Goal: Navigation & Orientation: Find specific page/section

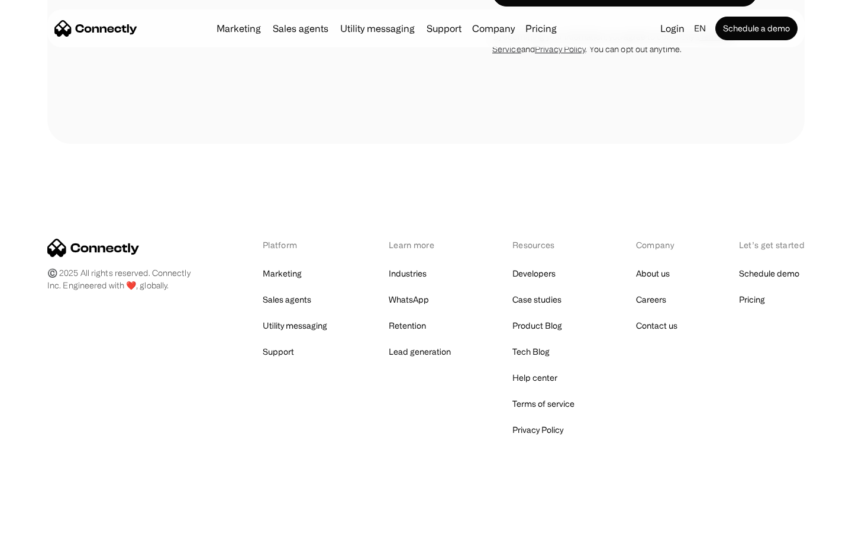
scroll to position [2285, 0]
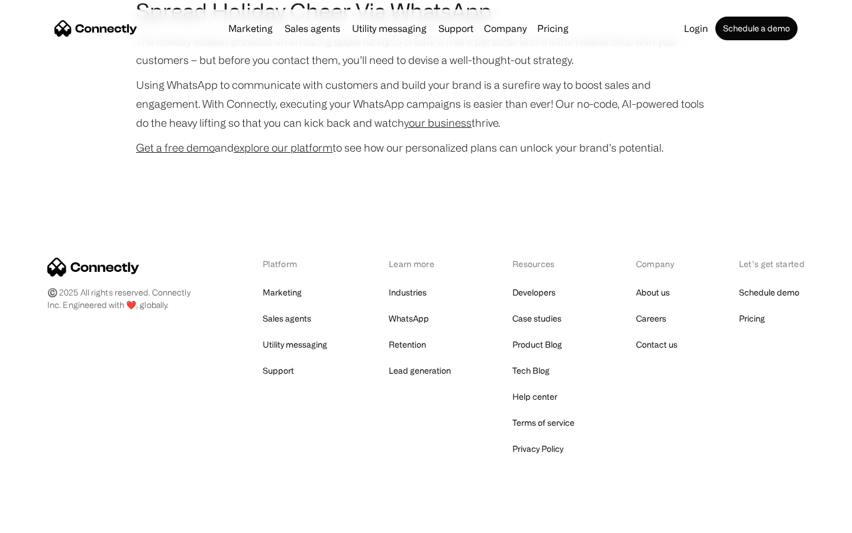
scroll to position [2432, 0]
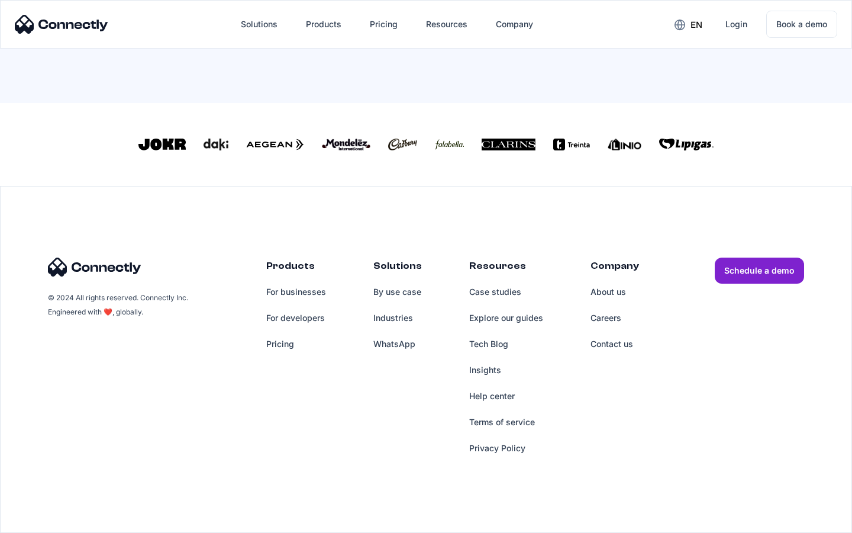
scroll to position [519, 0]
